Goal: Complete application form: Complete application form

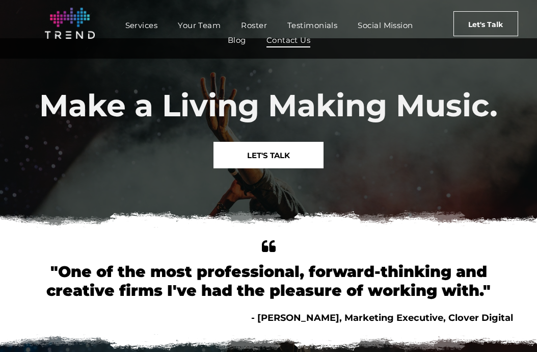
click at [291, 42] on span "Contact Us" at bounding box center [288, 40] width 44 height 15
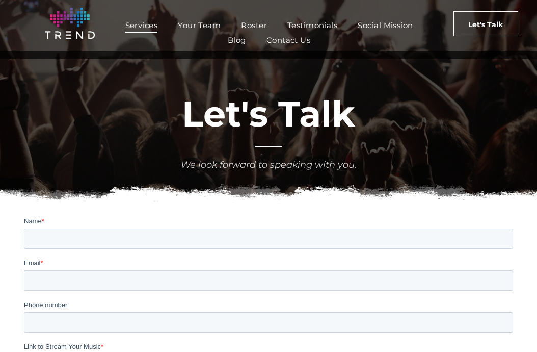
click at [144, 22] on span "Services" at bounding box center [141, 25] width 33 height 15
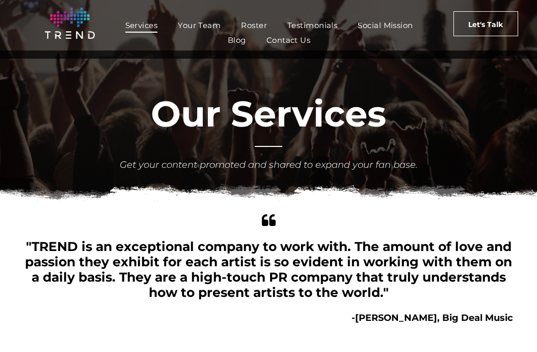
click at [198, 22] on span "Your Team" at bounding box center [199, 25] width 43 height 15
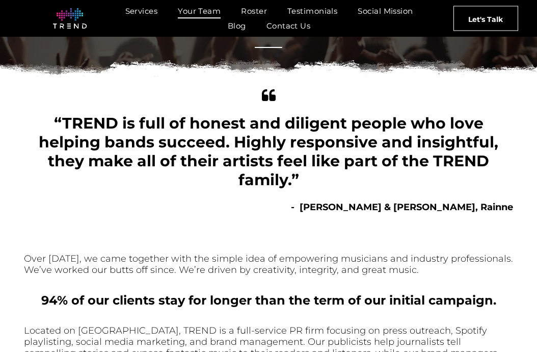
scroll to position [69, 0]
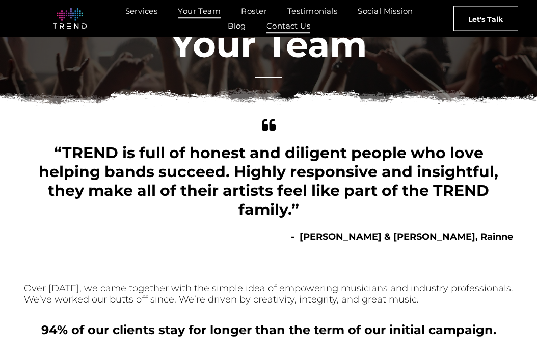
click at [285, 29] on span "Contact Us" at bounding box center [288, 25] width 44 height 15
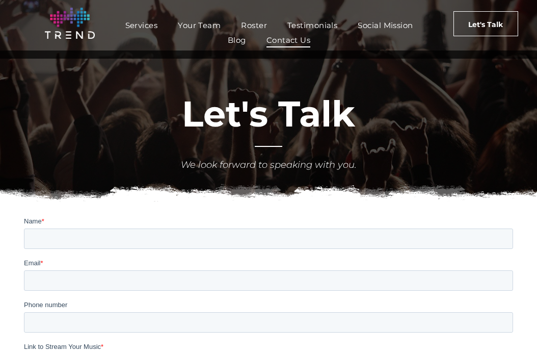
click at [297, 33] on span "Contact Us" at bounding box center [288, 40] width 44 height 15
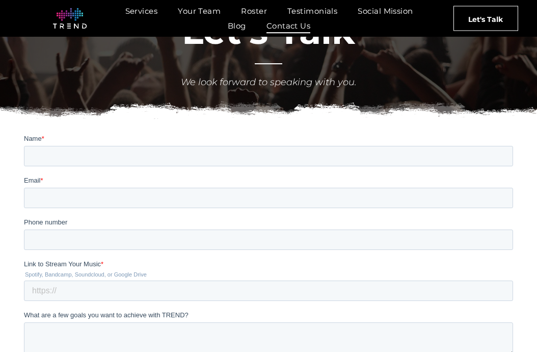
scroll to position [155, 0]
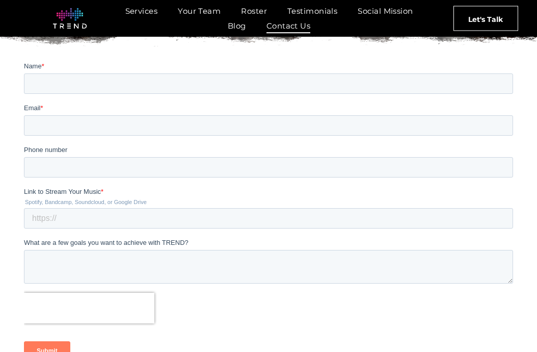
click at [68, 16] on img at bounding box center [69, 18] width 33 height 20
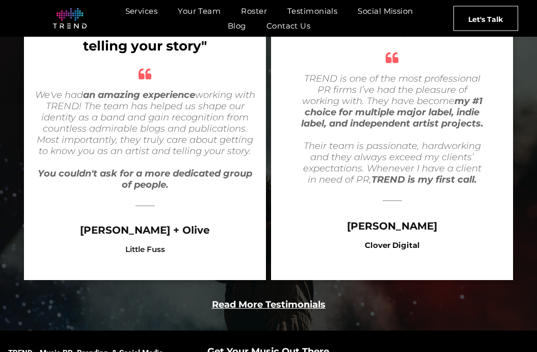
scroll to position [2010, 0]
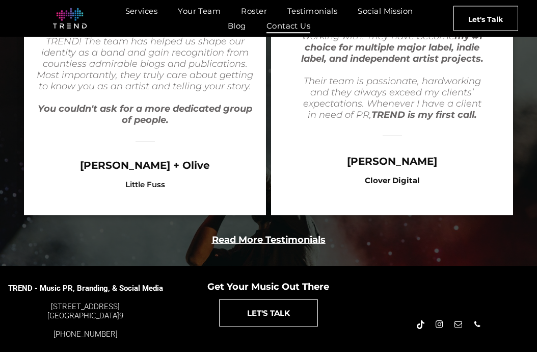
click at [281, 25] on span "Contact Us" at bounding box center [288, 25] width 44 height 15
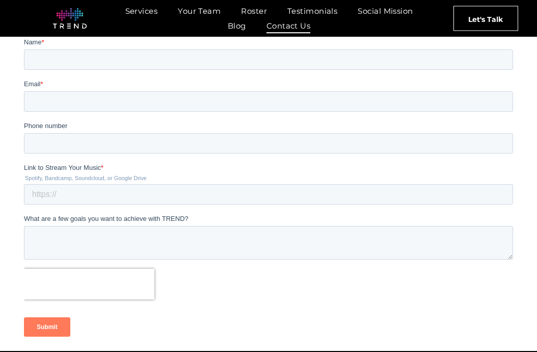
scroll to position [180, 0]
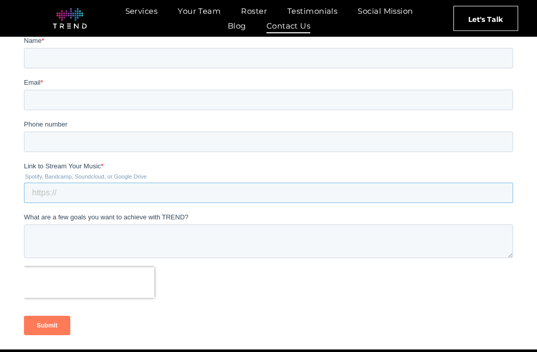
click at [76, 196] on input "Link to Stream Your Music *" at bounding box center [268, 192] width 489 height 20
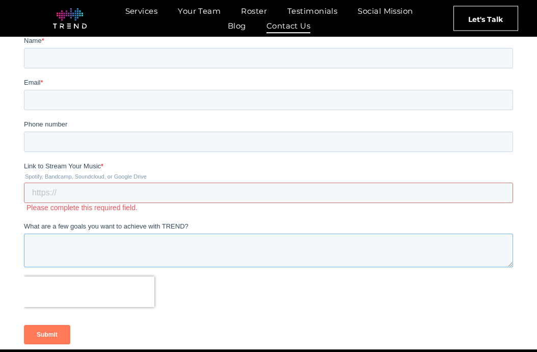
click at [90, 238] on textarea "What are a few goals you want to achieve with TREND?" at bounding box center [268, 250] width 489 height 34
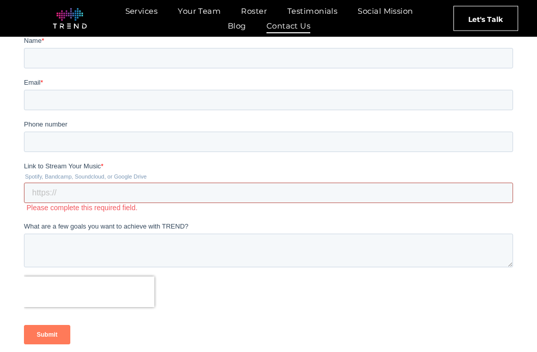
click at [96, 195] on input "Link to Stream Your Music *" at bounding box center [268, 192] width 489 height 20
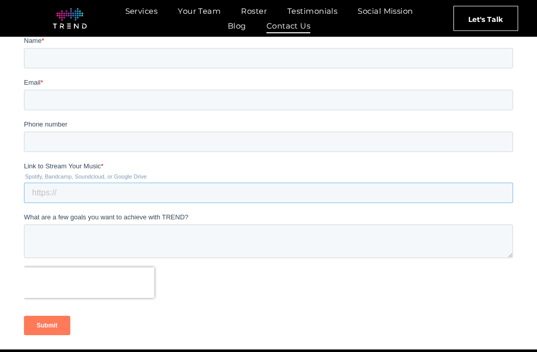
scroll to position [0, 0]
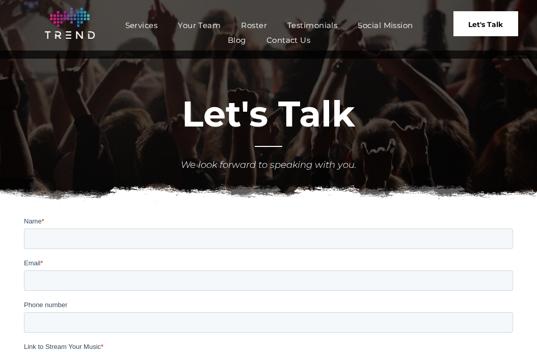
click at [480, 16] on span "Let's Talk" at bounding box center [485, 24] width 35 height 25
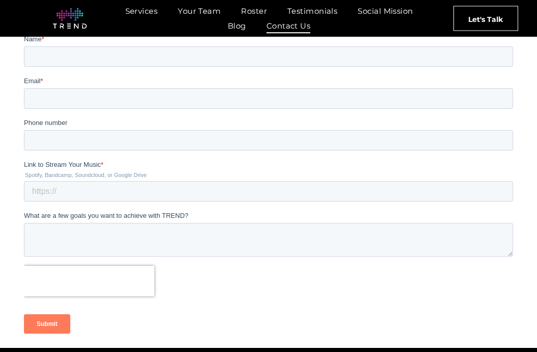
scroll to position [183, 0]
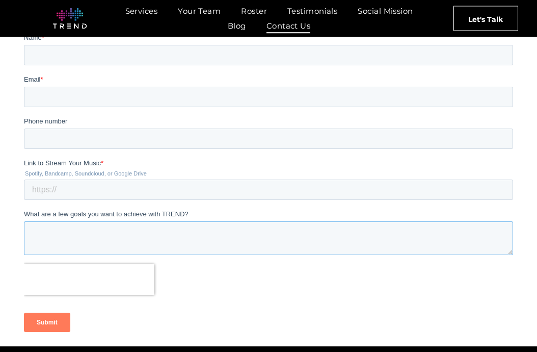
click at [145, 240] on textarea "What are a few goals you want to achieve with TREND?" at bounding box center [268, 238] width 489 height 34
paste textarea "Lo [Ipsu], D’s Ametco (Adipi) Elit, s doeiu-temp Incididuntutl Etdolorema aliqu…"
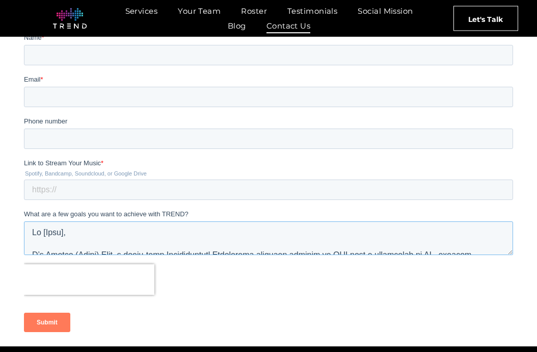
scroll to position [2, 0]
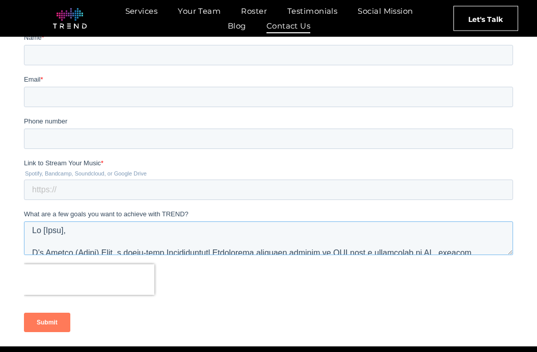
click at [90, 234] on textarea "What are a few goals you want to achieve with TREND?" at bounding box center [268, 238] width 489 height 34
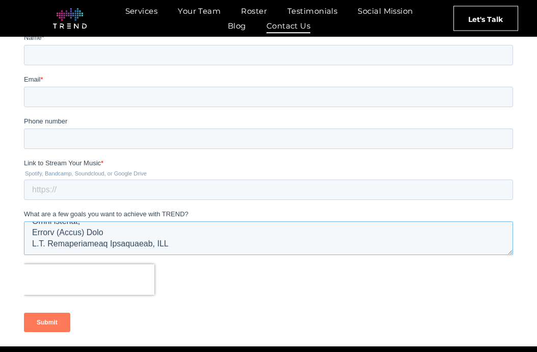
scroll to position [162, 0]
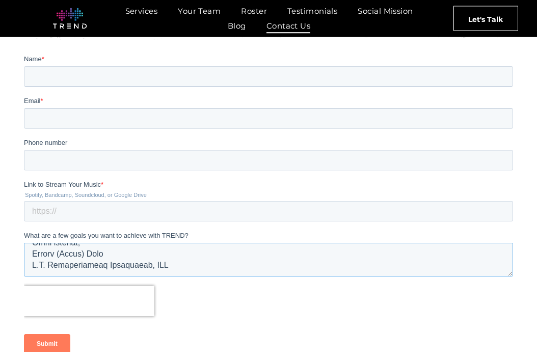
type textarea "Lo Ipsum! D’s Ametco (Adipi) Elit, s doeiu-temp Incididuntutl Etdolorema aliqua…"
click at [93, 209] on input "Link to Stream Your Music *" at bounding box center [268, 210] width 489 height 20
paste input "[URL][DOMAIN_NAME][PERSON_NAME]"
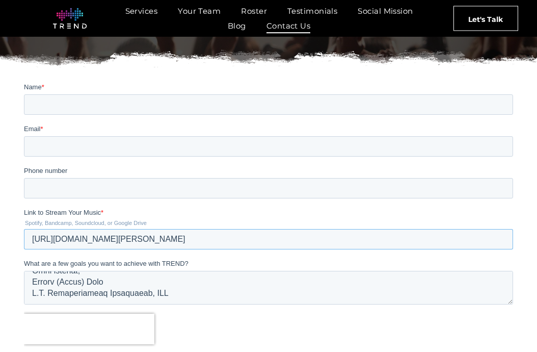
type input "[URL][DOMAIN_NAME][PERSON_NAME]"
click at [124, 195] on input "Phone number" at bounding box center [268, 187] width 489 height 20
click at [121, 151] on input "Email *" at bounding box center [268, 146] width 489 height 20
click at [63, 176] on div "Phone number [PHONE_NUMBER]" at bounding box center [268, 181] width 489 height 33
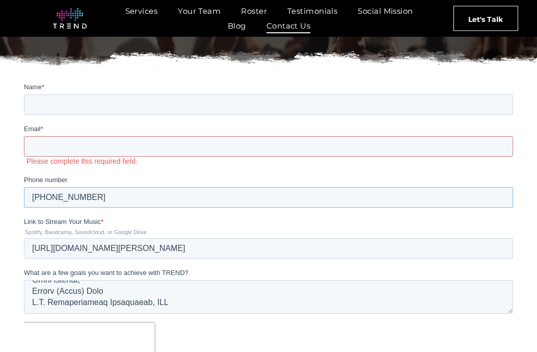
click at [67, 194] on input "[PHONE_NUMBER]" at bounding box center [268, 196] width 489 height 20
click at [68, 195] on input "(66694" at bounding box center [268, 196] width 489 height 20
type input "("
type input "s"
type input "[PHONE_NUMBER]"
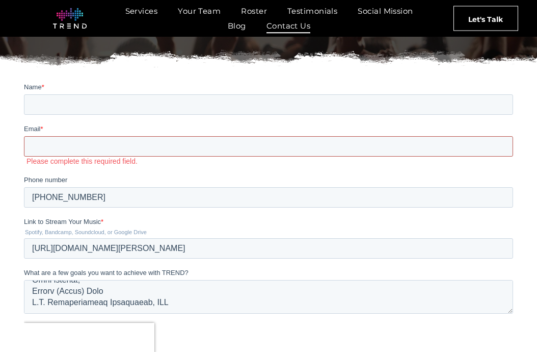
click at [57, 150] on input "Email *" at bounding box center [268, 146] width 489 height 20
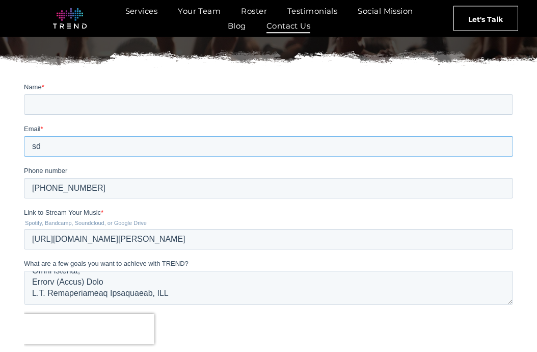
type input "s"
type input "[EMAIL_ADDRESS][DOMAIN_NAME]"
click at [47, 109] on input "Name *" at bounding box center [268, 104] width 489 height 20
type input "s"
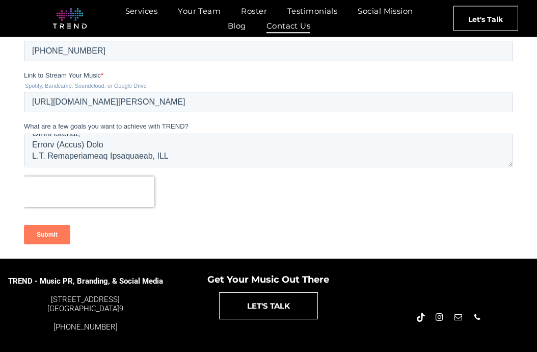
scroll to position [288, 0]
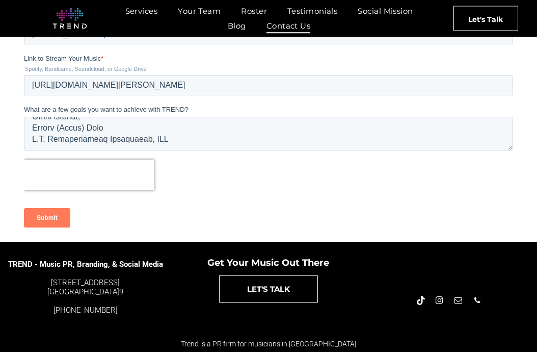
type input "[PERSON_NAME] ([PERSON_NAME]) [PERSON_NAME]"
click at [59, 223] on input "Submit" at bounding box center [47, 217] width 46 height 19
